Goal: Obtain resource: Download file/media

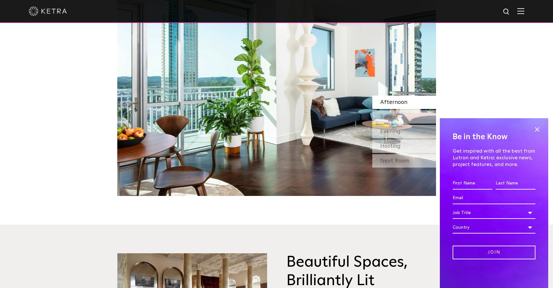
scroll to position [696, 0]
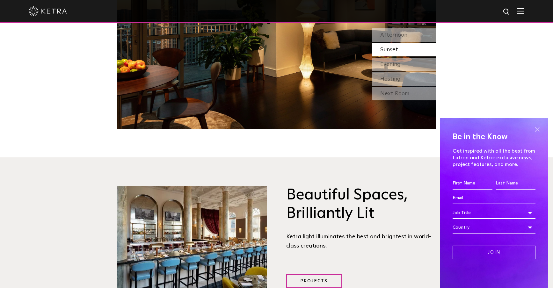
click at [537, 127] on span at bounding box center [537, 130] width 10 height 10
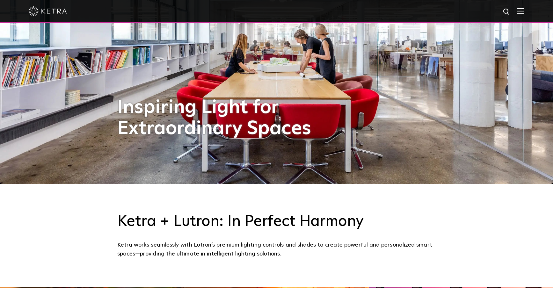
scroll to position [0, 0]
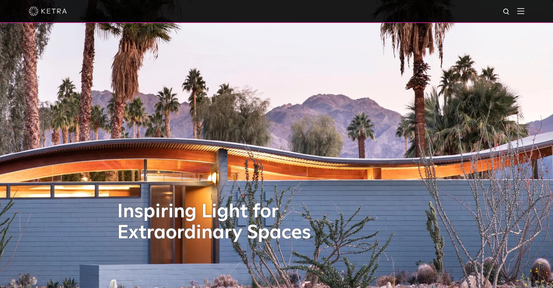
click at [524, 9] on img at bounding box center [520, 11] width 7 height 6
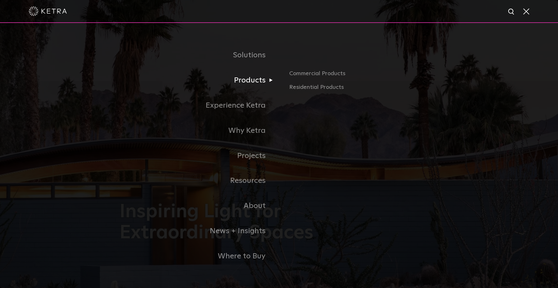
click at [256, 80] on link "Products" at bounding box center [198, 80] width 159 height 25
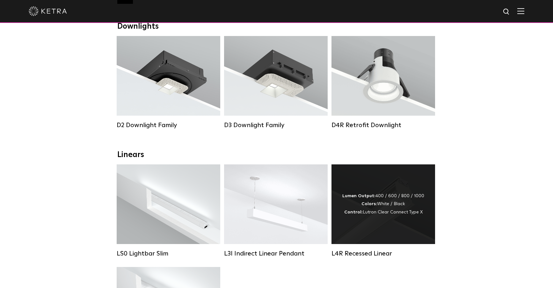
scroll to position [104, 0]
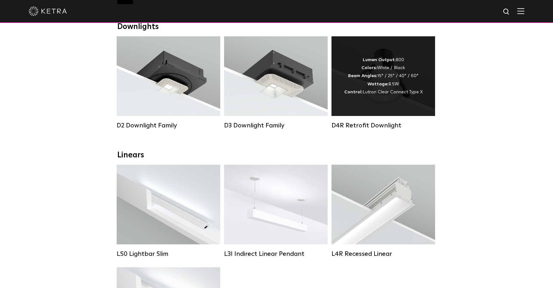
click at [384, 91] on span "Lutron Clear Connect Type X" at bounding box center [393, 92] width 60 height 4
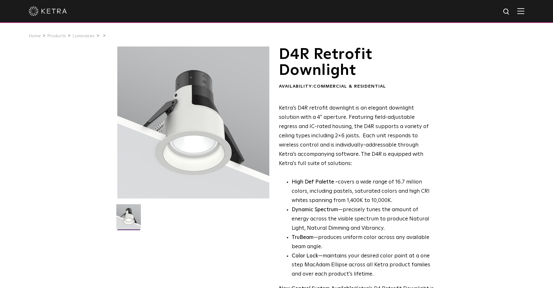
click at [260, 148] on div at bounding box center [193, 123] width 152 height 152
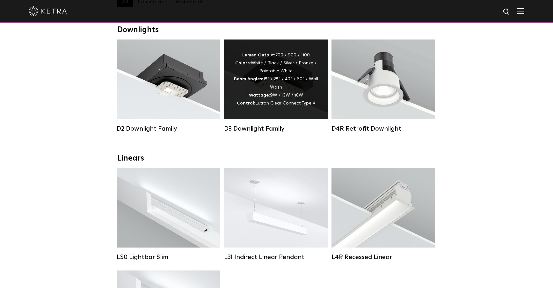
click at [283, 97] on div "Lumen Output: 700 / 900 / 1100 Colors: White / Black / Silver / Bronze / Painta…" at bounding box center [276, 79] width 84 height 56
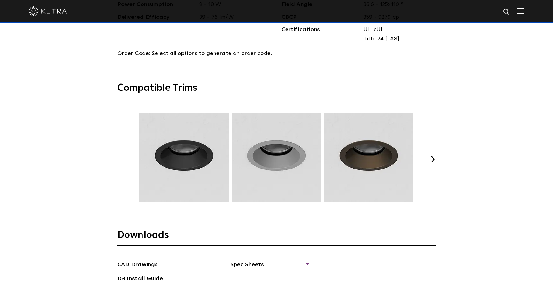
scroll to position [967, 0]
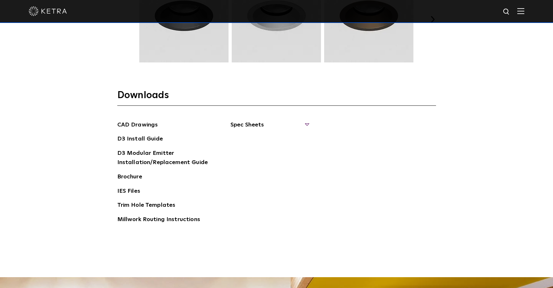
click at [247, 125] on span "Spec Sheets" at bounding box center [269, 127] width 78 height 14
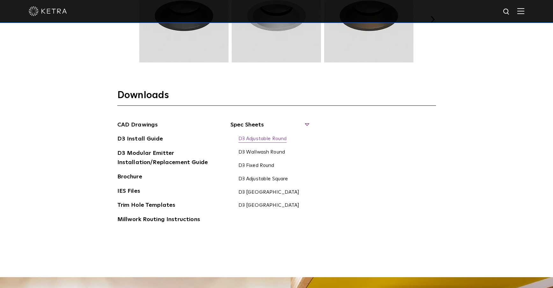
click at [260, 139] on link "D3 Adjustable Round" at bounding box center [262, 139] width 48 height 7
